Goal: Use online tool/utility: Utilize a website feature to perform a specific function

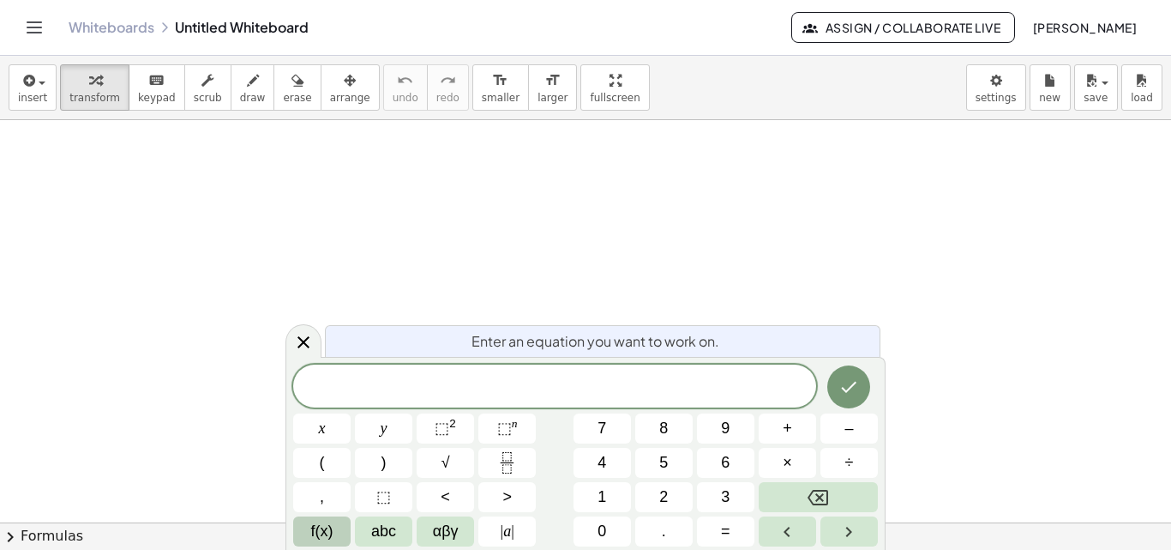
click at [317, 540] on span "f(x)" at bounding box center [322, 531] width 22 height 23
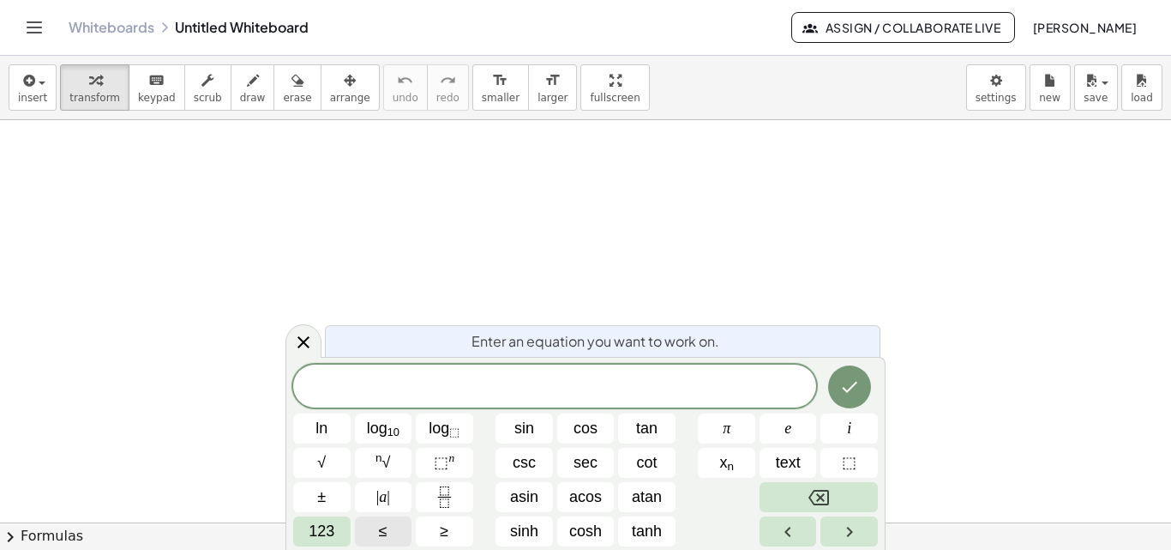
click at [317, 540] on span "123" at bounding box center [322, 531] width 26 height 23
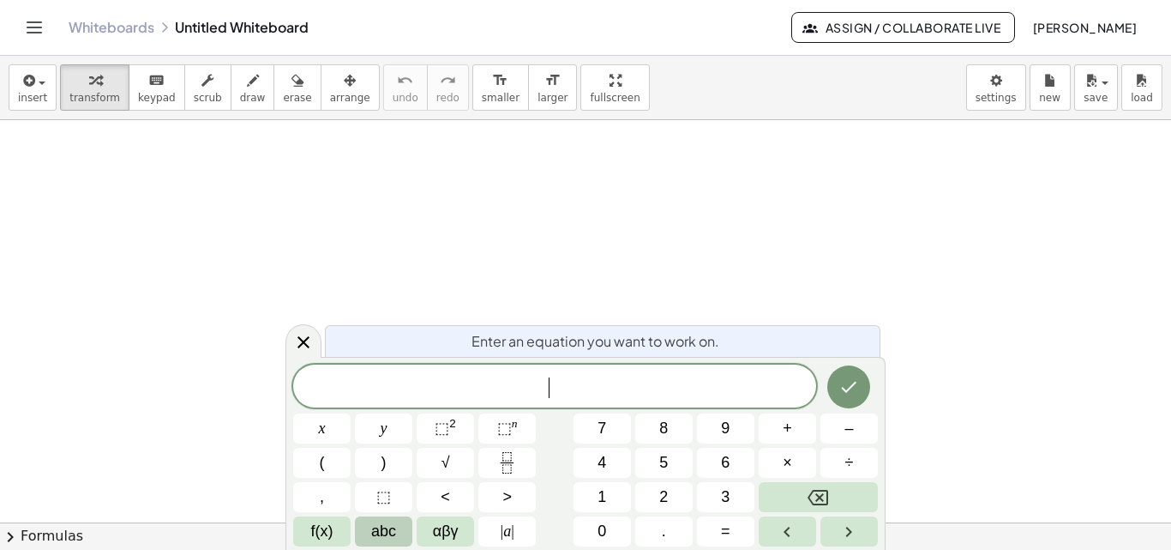
click at [382, 540] on span "abc" at bounding box center [383, 531] width 25 height 23
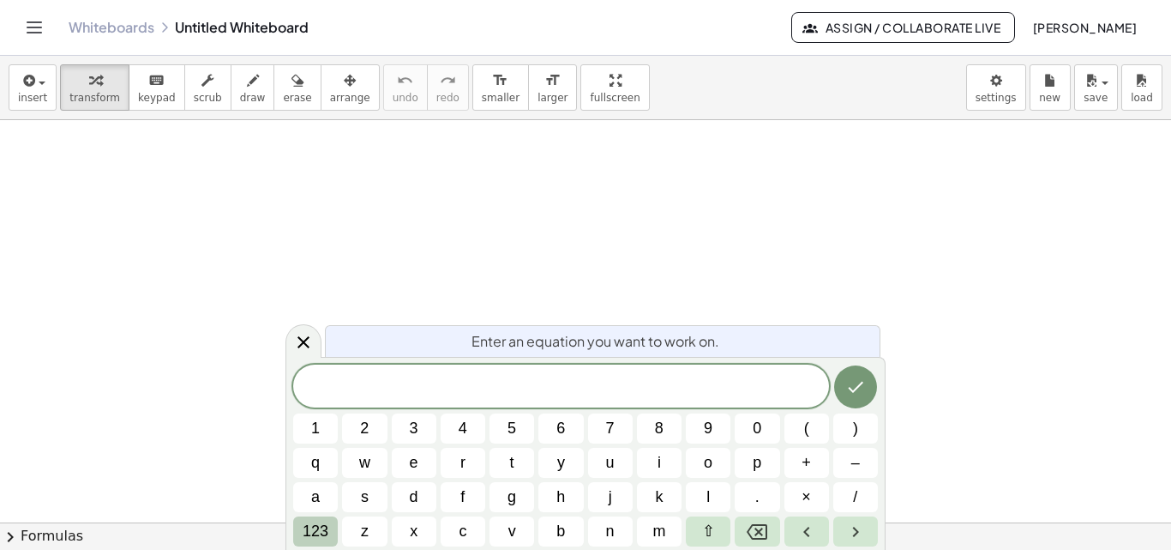
click at [310, 531] on span "123" at bounding box center [316, 531] width 26 height 23
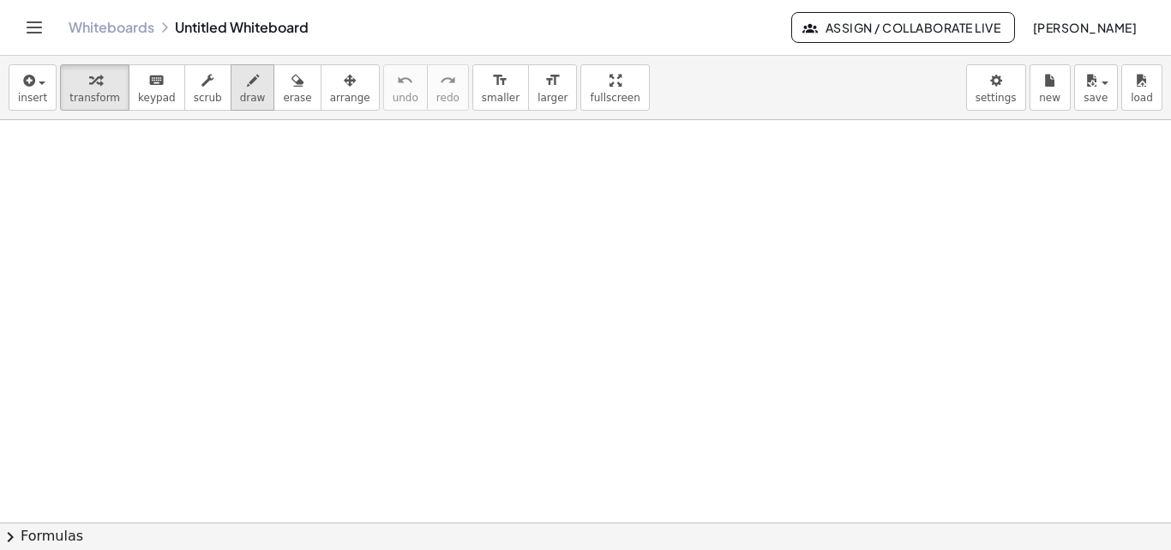
click at [240, 95] on span "draw" at bounding box center [253, 98] width 26 height 12
drag, startPoint x: 160, startPoint y: 171, endPoint x: 159, endPoint y: 208, distance: 36.9
drag, startPoint x: 173, startPoint y: 194, endPoint x: 170, endPoint y: 214, distance: 20.0
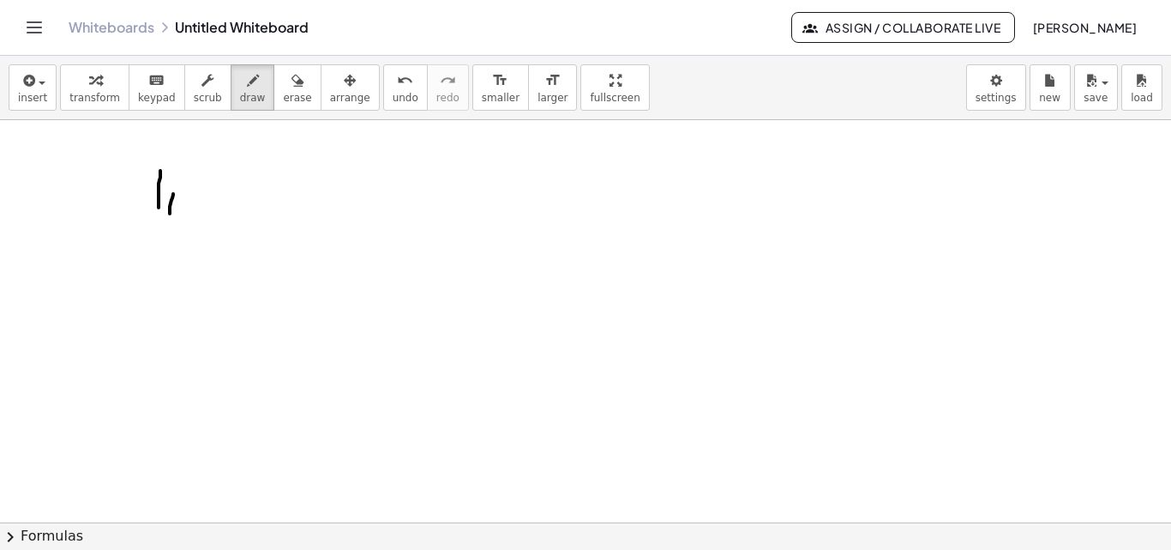
drag, startPoint x: 187, startPoint y: 187, endPoint x: 219, endPoint y: 214, distance: 42.0
drag, startPoint x: 151, startPoint y: 232, endPoint x: 169, endPoint y: 252, distance: 26.7
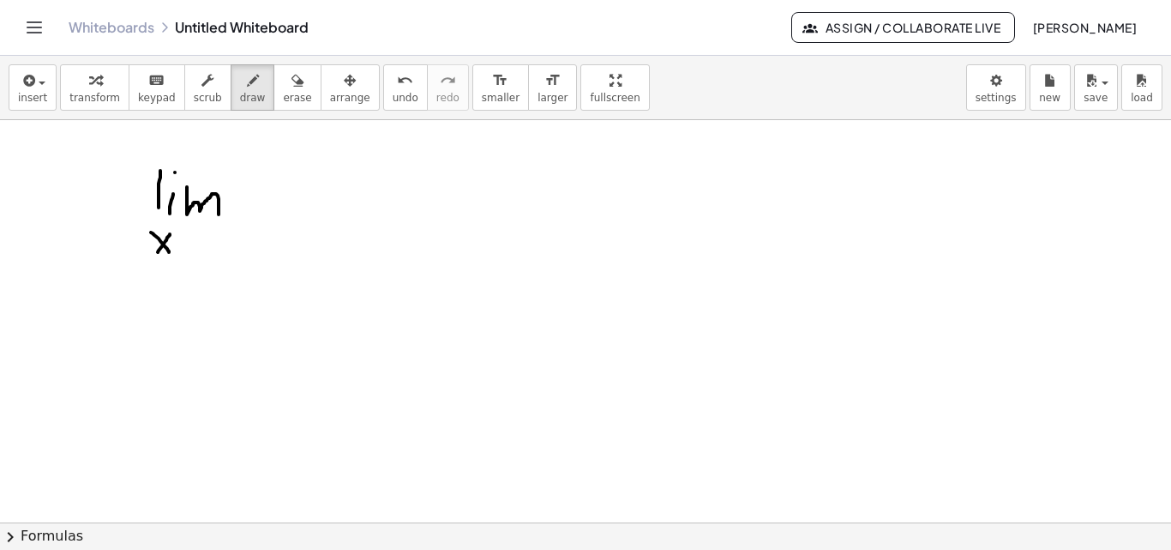
drag, startPoint x: 158, startPoint y: 252, endPoint x: 171, endPoint y: 233, distance: 22.8
drag, startPoint x: 178, startPoint y: 243, endPoint x: 218, endPoint y: 248, distance: 40.6
